Goal: Check status: Check status

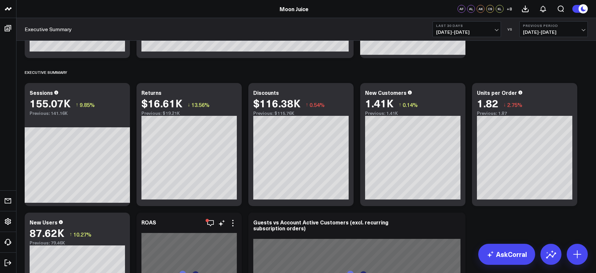
scroll to position [50, 0]
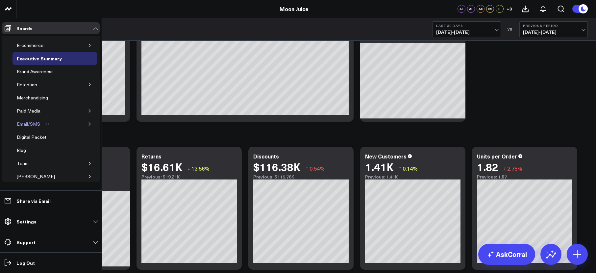
click at [46, 125] on icon "Open board menu" at bounding box center [46, 124] width 5 height 5
click at [88, 122] on icon "button" at bounding box center [90, 124] width 4 height 4
click at [28, 149] on div "Email Performance" at bounding box center [41, 151] width 43 height 8
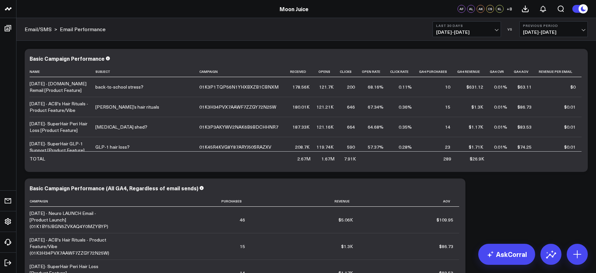
click at [453, 19] on div "Email/SMS > Email Performance Last 30 Days [DATE] - [DATE] VS Previous Period […" at bounding box center [305, 29] width 579 height 23
click at [455, 26] on b "Last 30 Days" at bounding box center [466, 26] width 61 height 4
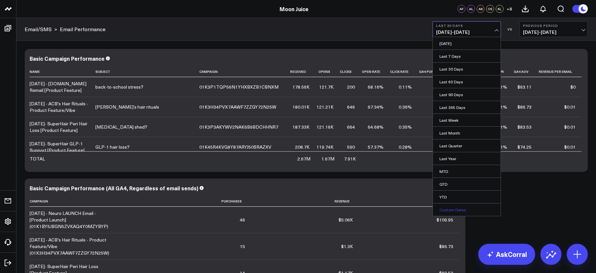
click at [443, 212] on link "Custom Dates" at bounding box center [467, 210] width 68 height 12
select select "9"
select select "2025"
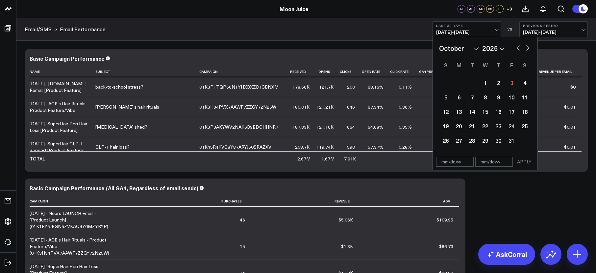
click at [503, 48] on button "button" at bounding box center [517, 47] width 7 height 8
select select "7"
select select "2025"
click at [503, 48] on button "button" at bounding box center [517, 47] width 7 height 8
select select "6"
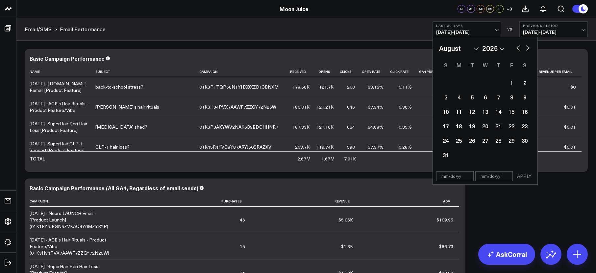
select select "2025"
click at [503, 48] on button "button" at bounding box center [517, 47] width 7 height 8
select select "5"
select select "2025"
click at [503, 48] on button "button" at bounding box center [517, 47] width 7 height 8
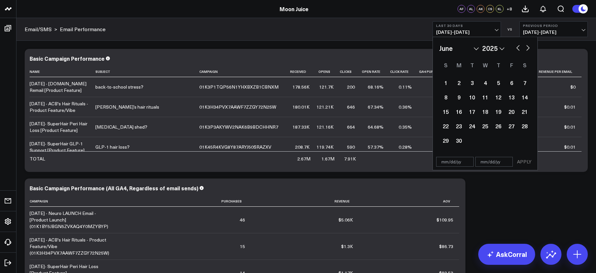
select select "3"
select select "2025"
click at [503, 48] on button "button" at bounding box center [517, 47] width 7 height 8
select select "1"
select select "2025"
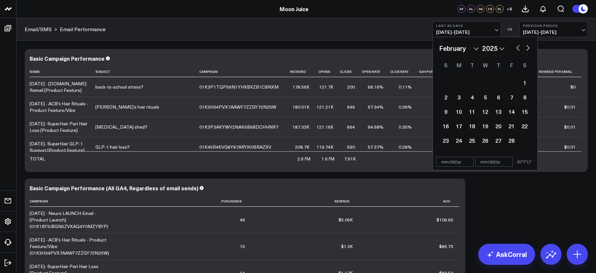
click at [503, 48] on button "button" at bounding box center [517, 47] width 7 height 8
select select "2025"
click at [503, 48] on button "button" at bounding box center [517, 47] width 7 height 8
select select "11"
select select "2024"
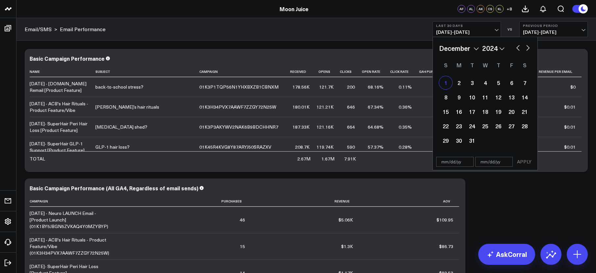
click at [449, 84] on div "1" at bounding box center [445, 82] width 13 height 13
type input "[DATE]"
select select "11"
select select "2024"
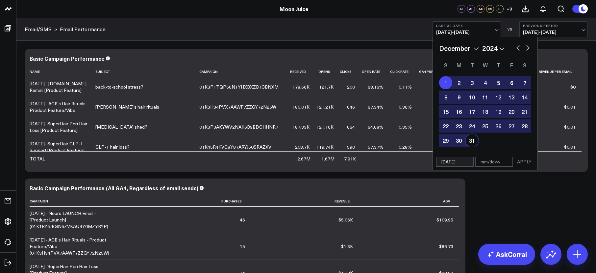
click at [474, 140] on div "31" at bounding box center [471, 140] width 13 height 13
type input "[DATE]"
select select "11"
select select "2024"
click at [503, 160] on button "APPLY" at bounding box center [524, 162] width 20 height 10
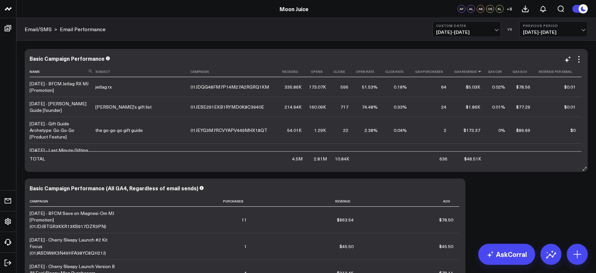
click at [477, 73] on icon at bounding box center [479, 72] width 5 height 4
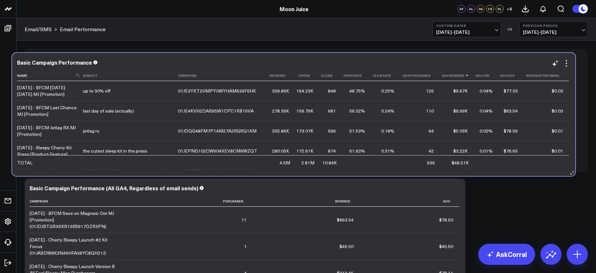
click at [464, 77] on icon at bounding box center [466, 76] width 5 height 4
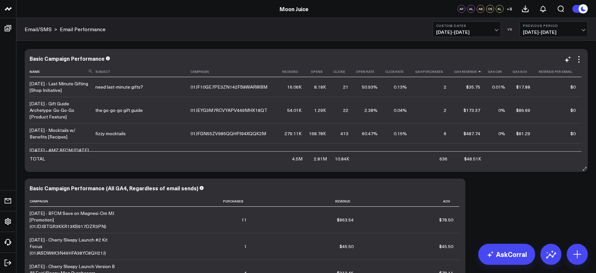
click at [461, 77] on th "Ga4 Revenue" at bounding box center [469, 71] width 34 height 11
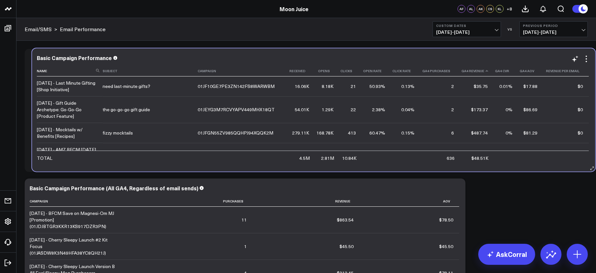
click at [469, 77] on th "Ga4 Revenue" at bounding box center [477, 71] width 34 height 11
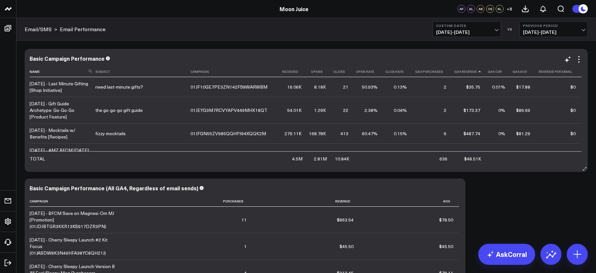
click at [477, 71] on icon at bounding box center [479, 72] width 5 height 4
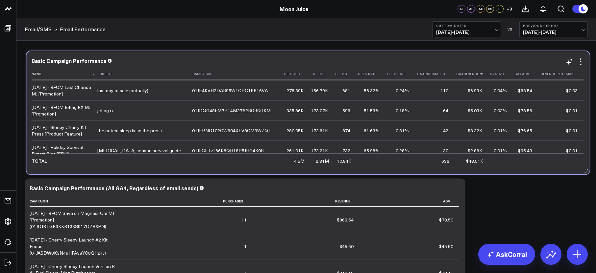
scroll to position [19, 0]
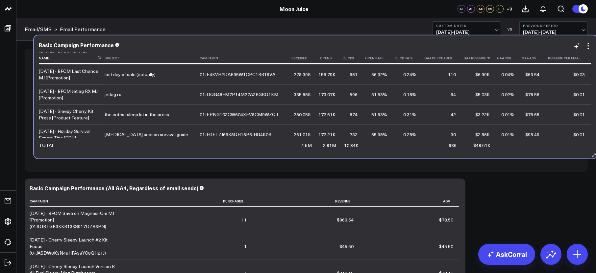
click at [486, 58] on icon at bounding box center [488, 58] width 5 height 4
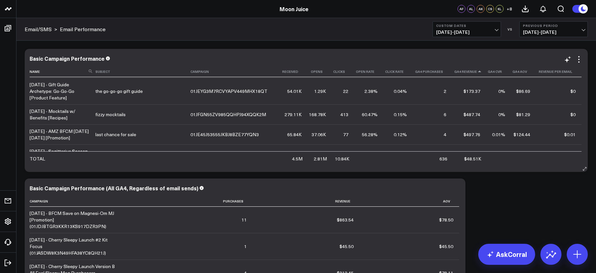
click at [477, 71] on icon at bounding box center [479, 72] width 5 height 4
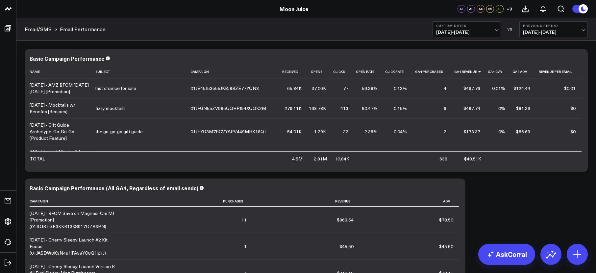
scroll to position [341, 0]
